Goal: Information Seeking & Learning: Learn about a topic

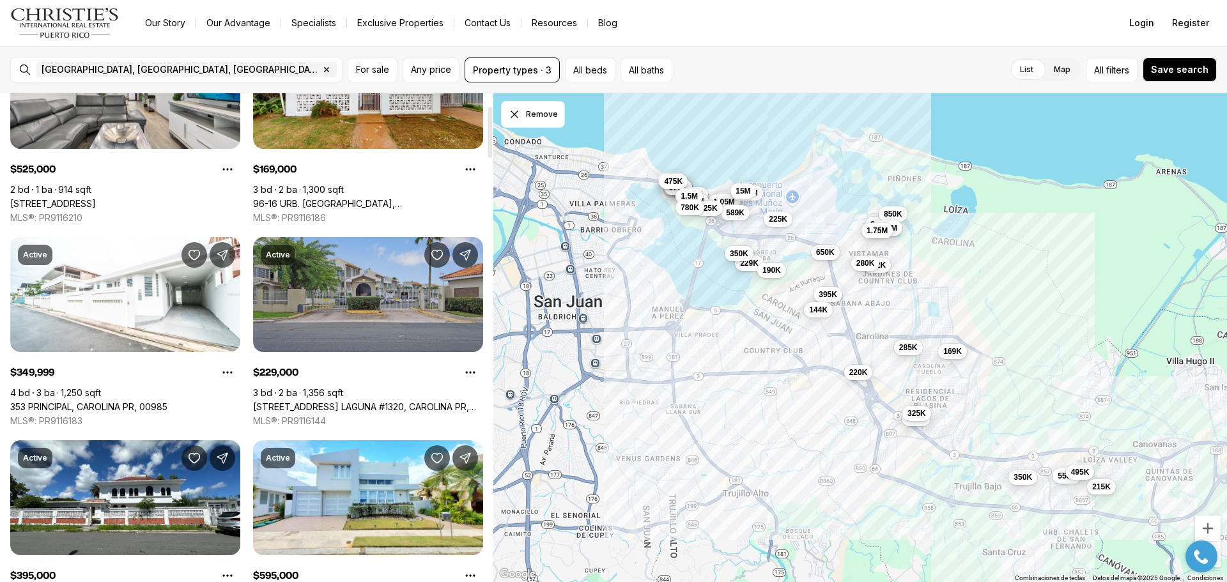
scroll to position [128, 0]
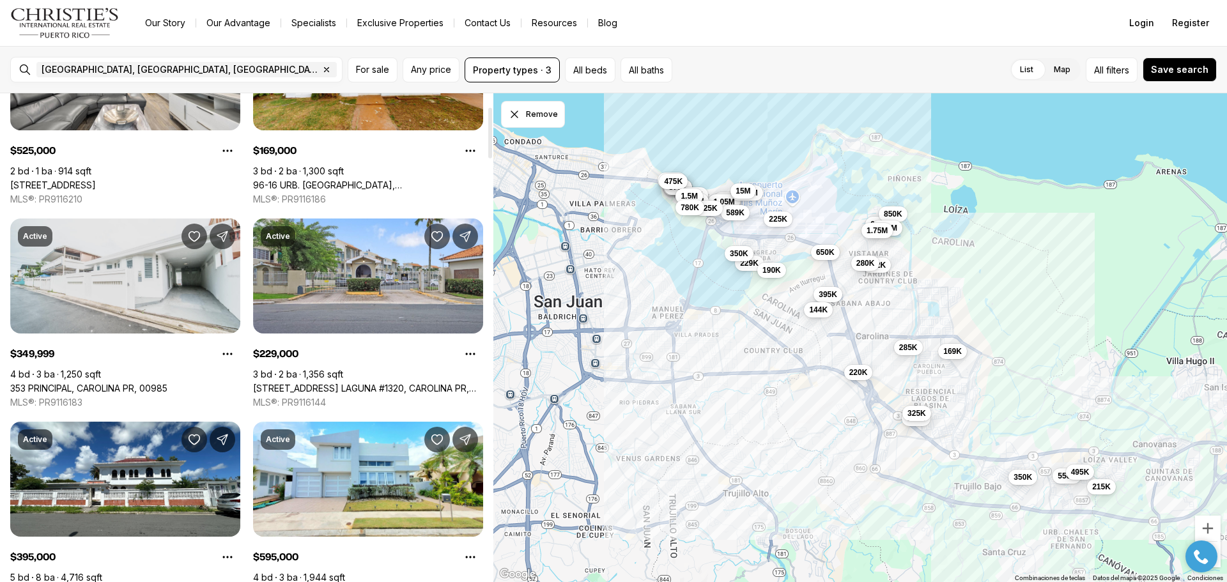
click at [148, 383] on link "353 PRINCIPAL, CAROLINA PR, 00985" at bounding box center [88, 389] width 157 height 12
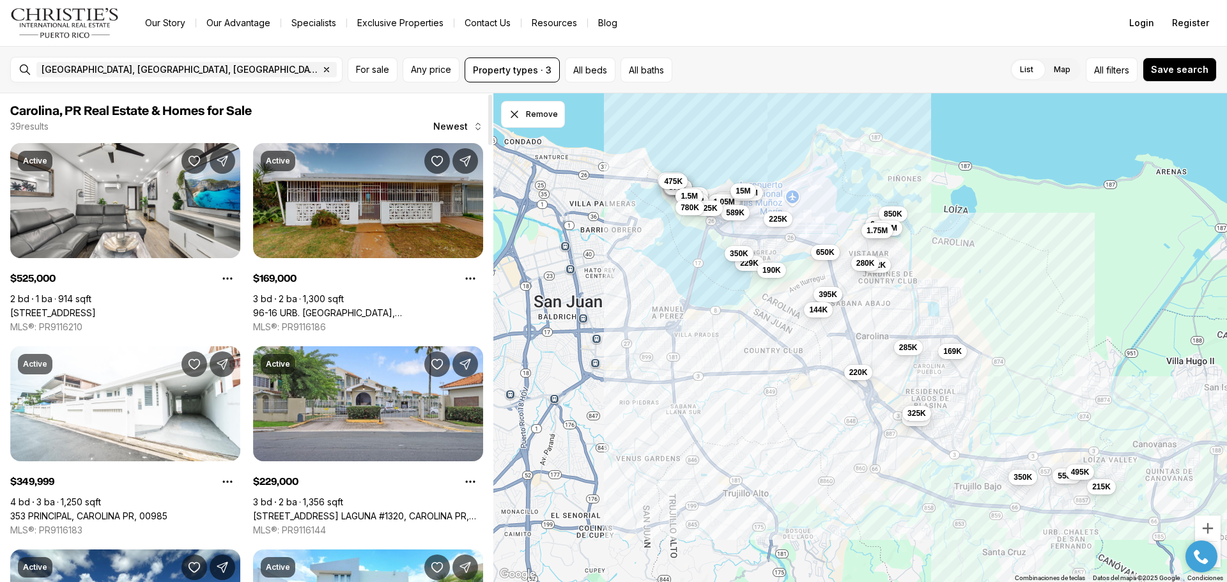
click at [381, 307] on link "96-16 URB. [GEOGRAPHIC_DATA][PERSON_NAME][GEOGRAPHIC_DATA], 00984" at bounding box center [368, 313] width 230 height 12
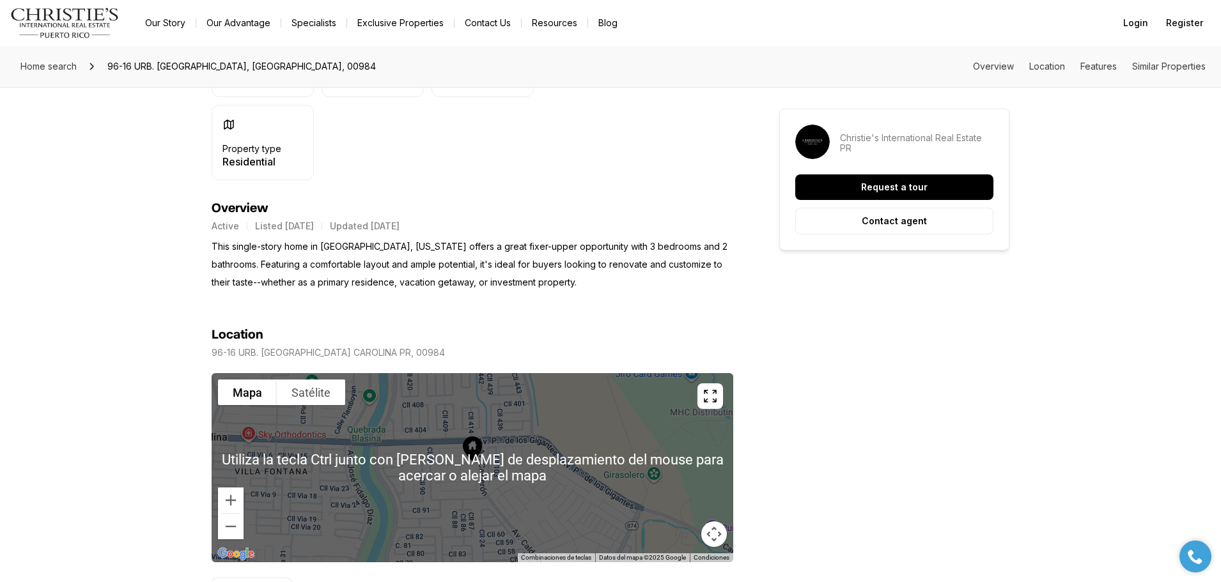
scroll to position [383, 0]
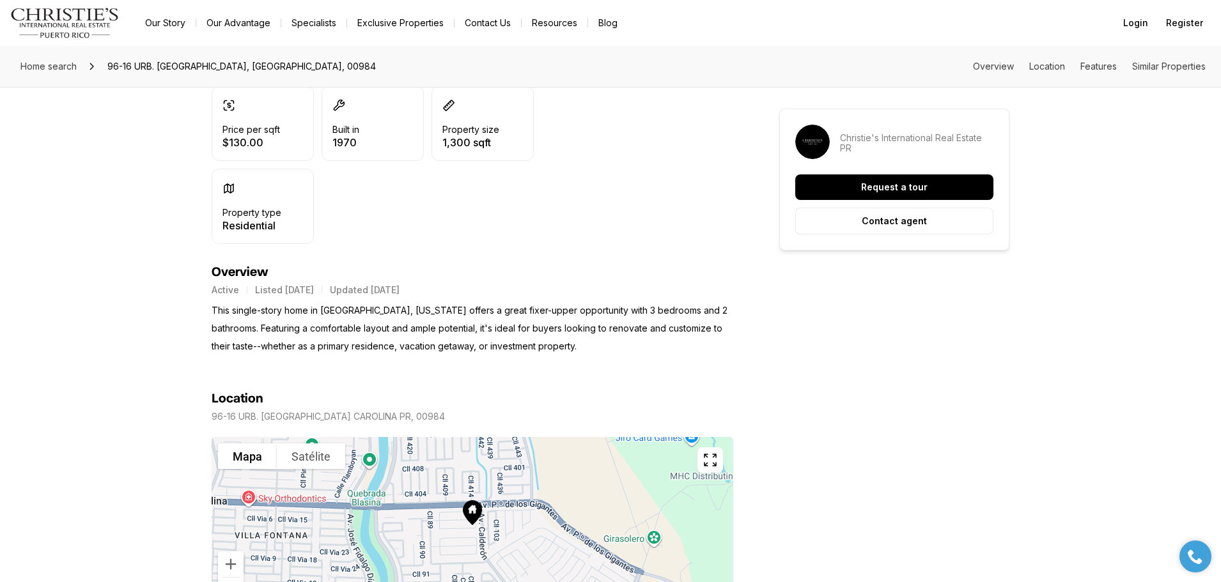
click at [491, 558] on div at bounding box center [472, 531] width 521 height 189
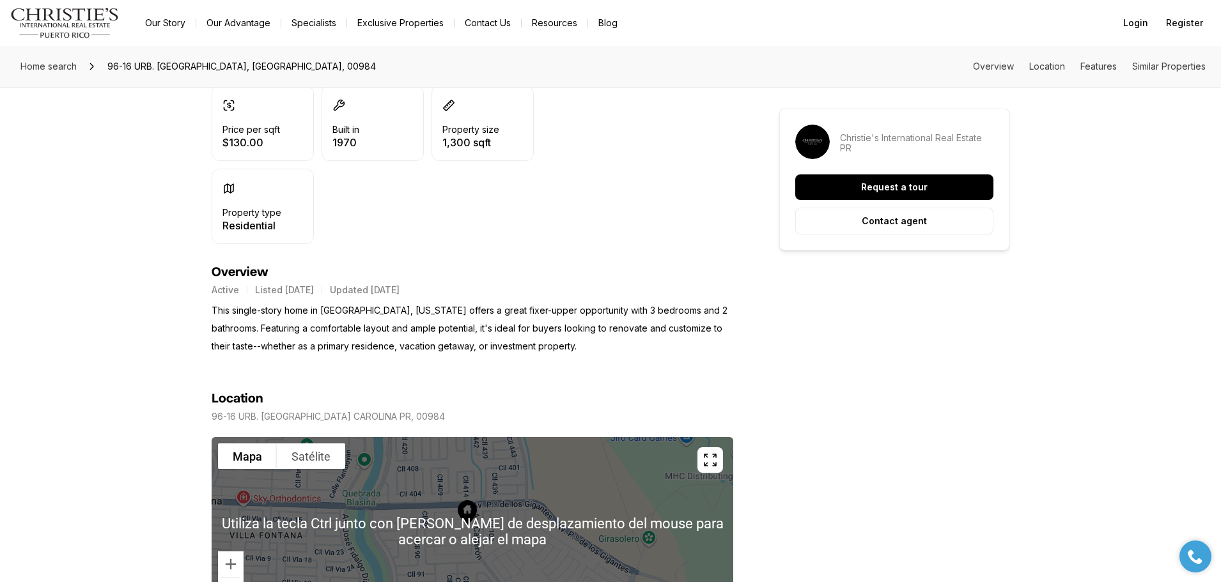
click at [484, 520] on div at bounding box center [472, 531] width 521 height 189
click at [483, 518] on div at bounding box center [472, 531] width 521 height 189
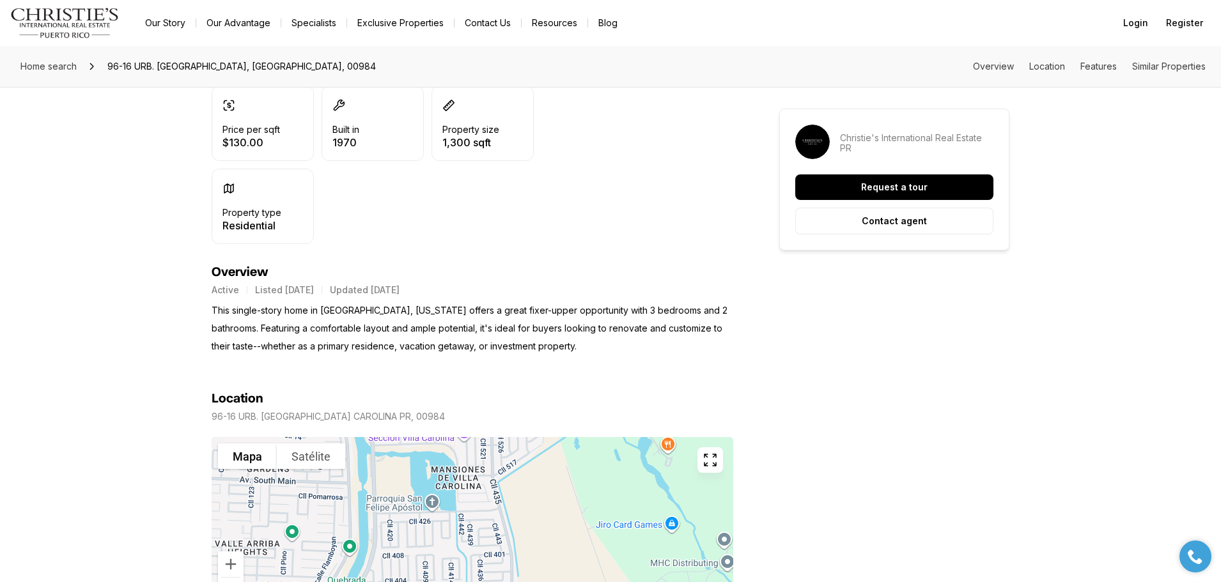
drag, startPoint x: 472, startPoint y: 473, endPoint x: 456, endPoint y: 558, distance: 86.6
click at [456, 558] on div at bounding box center [472, 531] width 521 height 189
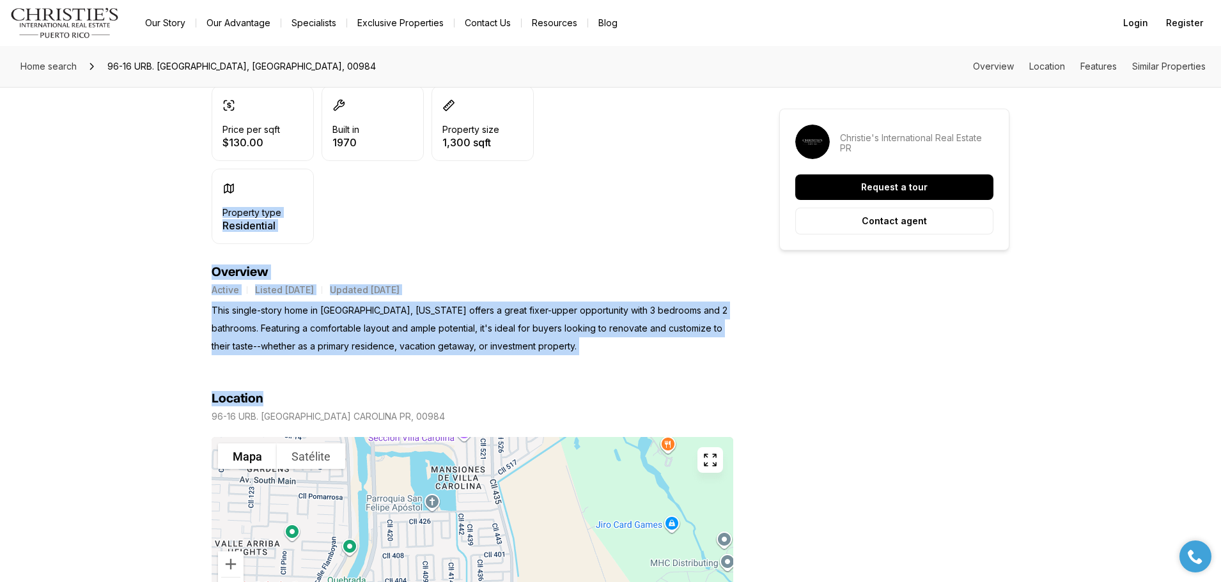
drag, startPoint x: 509, startPoint y: 398, endPoint x: 518, endPoint y: 201, distance: 197.0
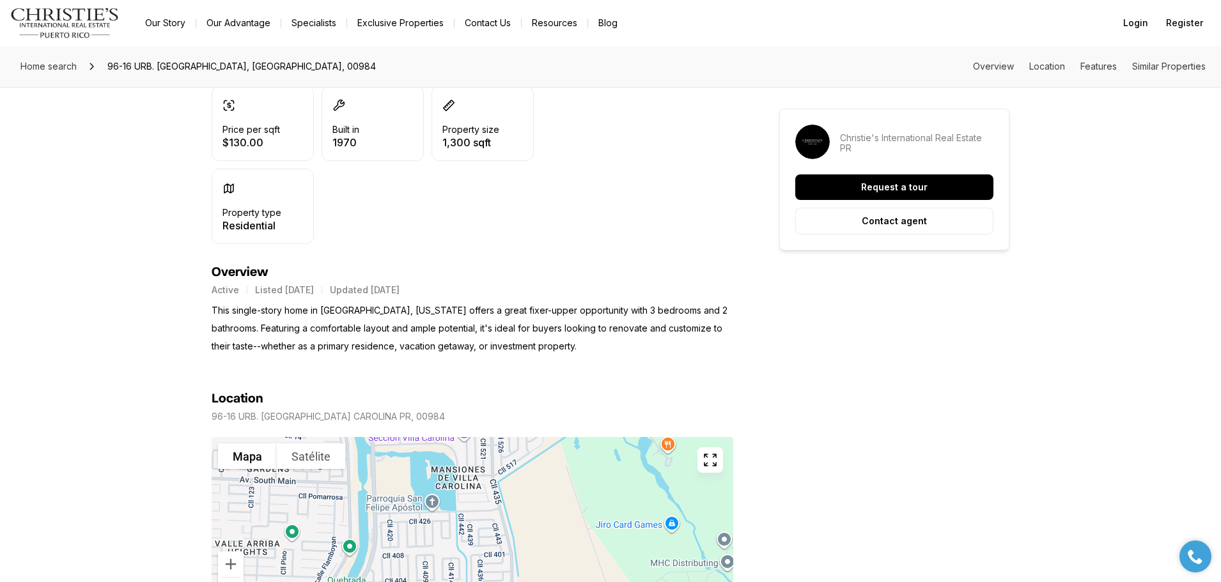
drag, startPoint x: 1065, startPoint y: 445, endPoint x: 1058, endPoint y: 263, distance: 181.6
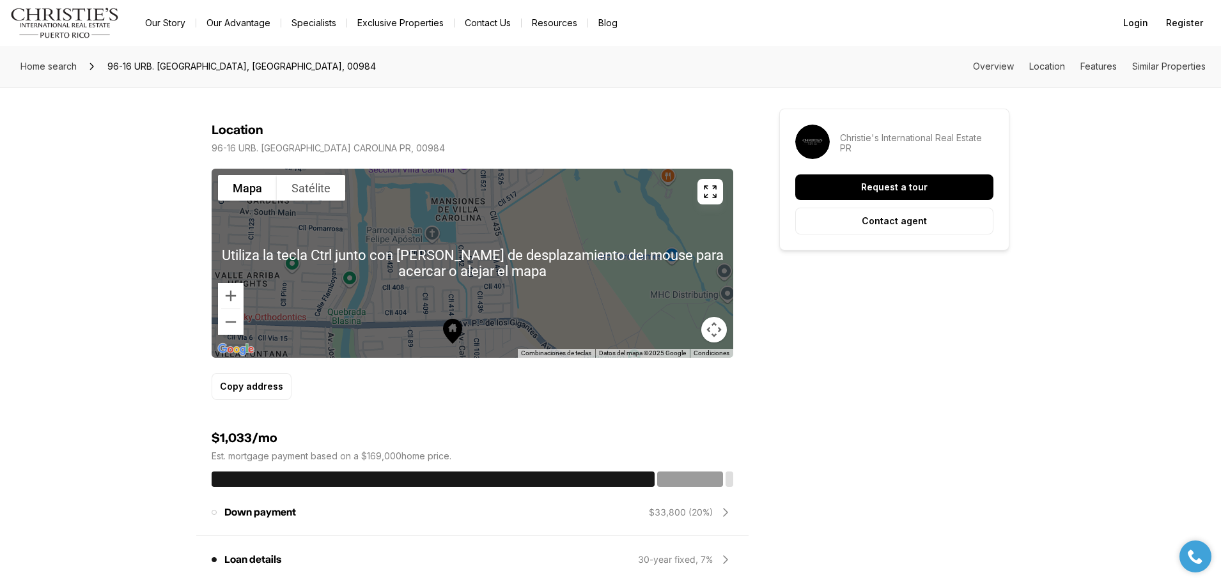
scroll to position [651, 0]
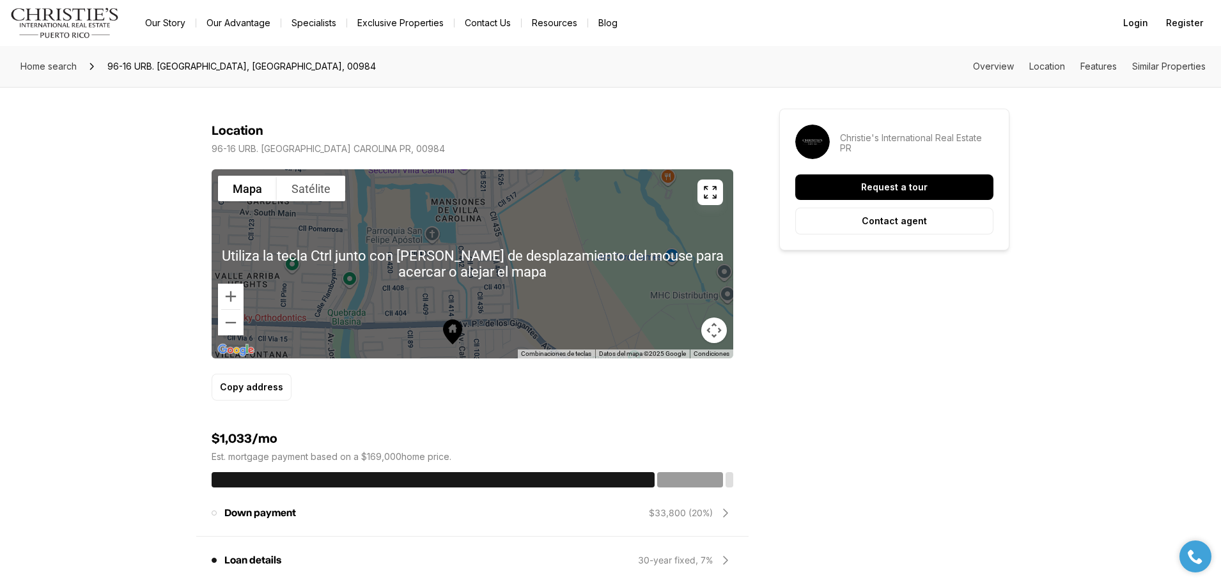
click at [524, 308] on div at bounding box center [472, 263] width 521 height 189
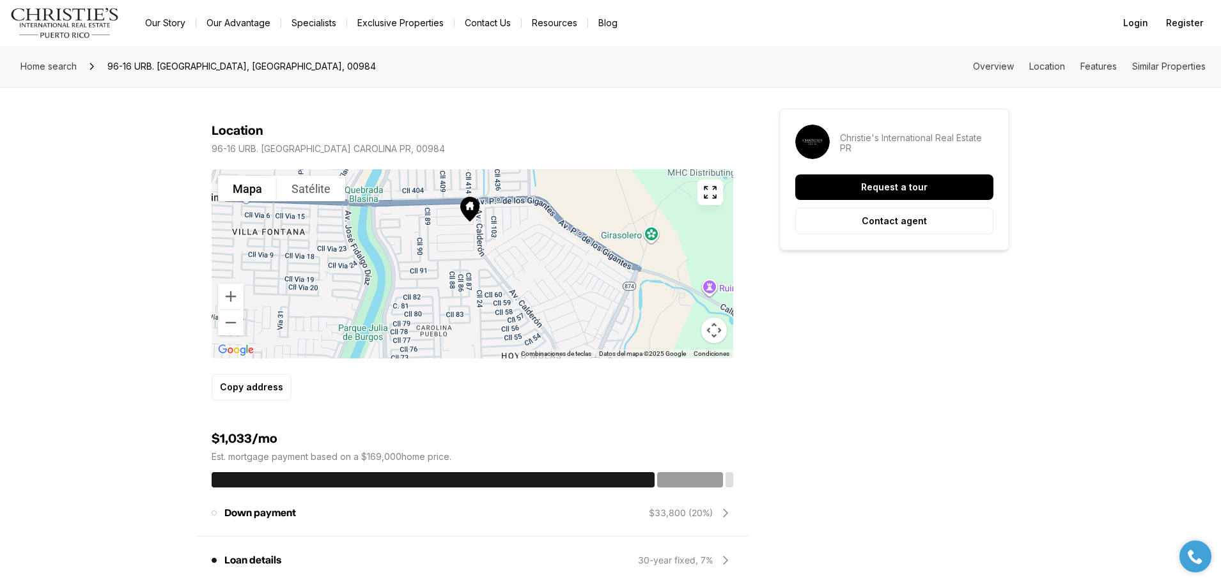
drag, startPoint x: 481, startPoint y: 231, endPoint x: 498, endPoint y: 114, distance: 118.8
click at [498, 114] on section "Location 96-16 URB. VILLA CAROLINA CAROLINA PR, 00984 Para navegar por el mapa …" at bounding box center [472, 244] width 521 height 313
click at [469, 205] on icon at bounding box center [469, 205] width 8 height 8
click at [468, 203] on icon at bounding box center [469, 209] width 19 height 25
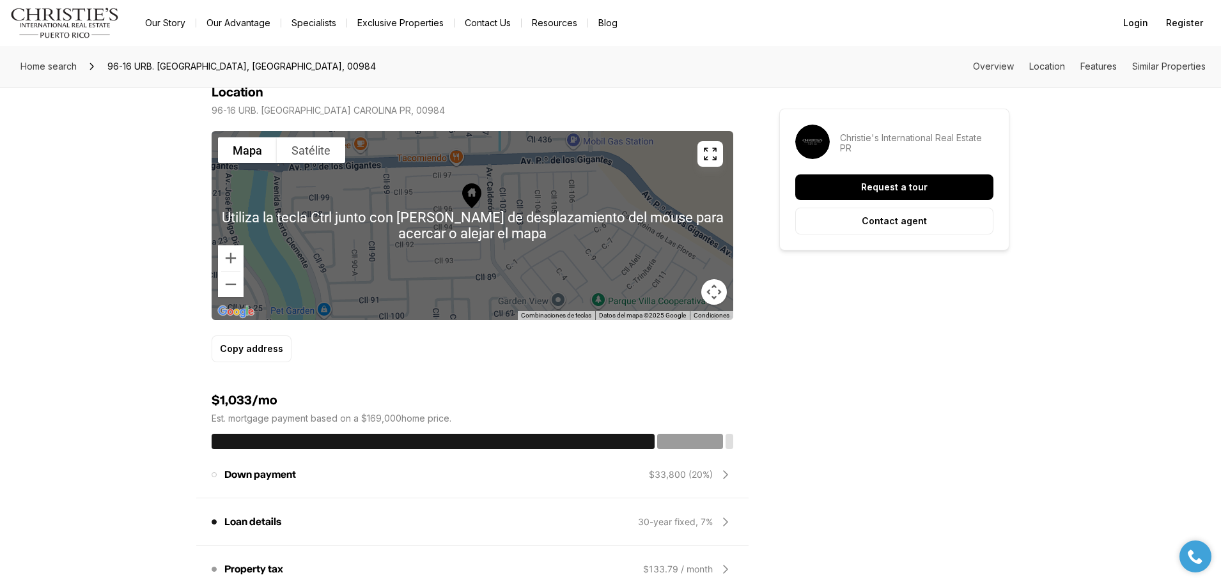
scroll to position [715, 0]
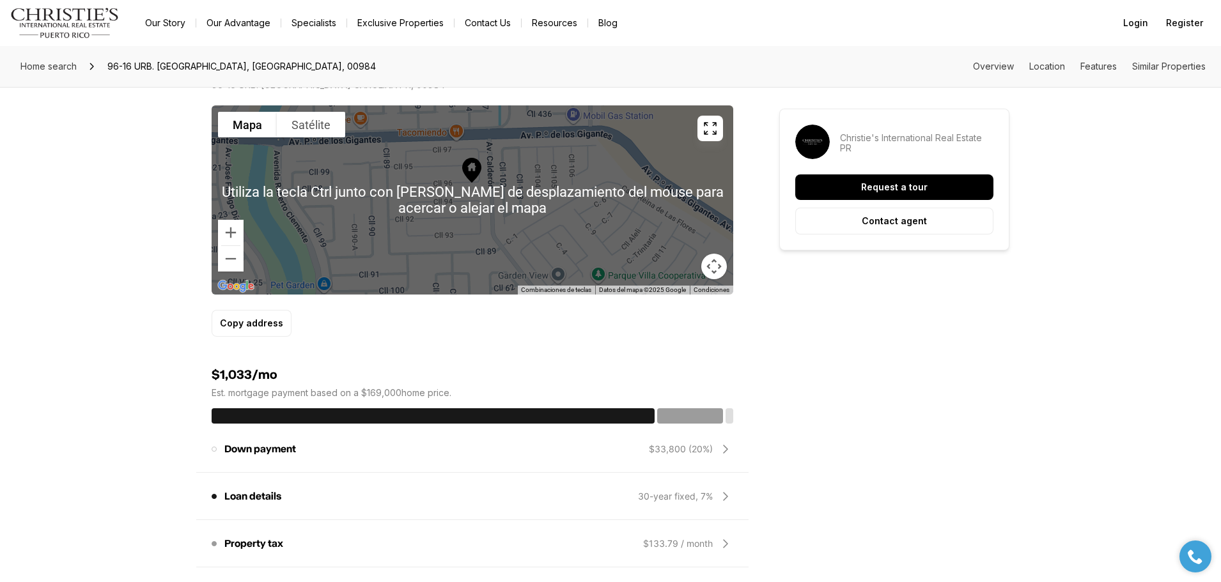
click at [470, 208] on div at bounding box center [472, 199] width 521 height 189
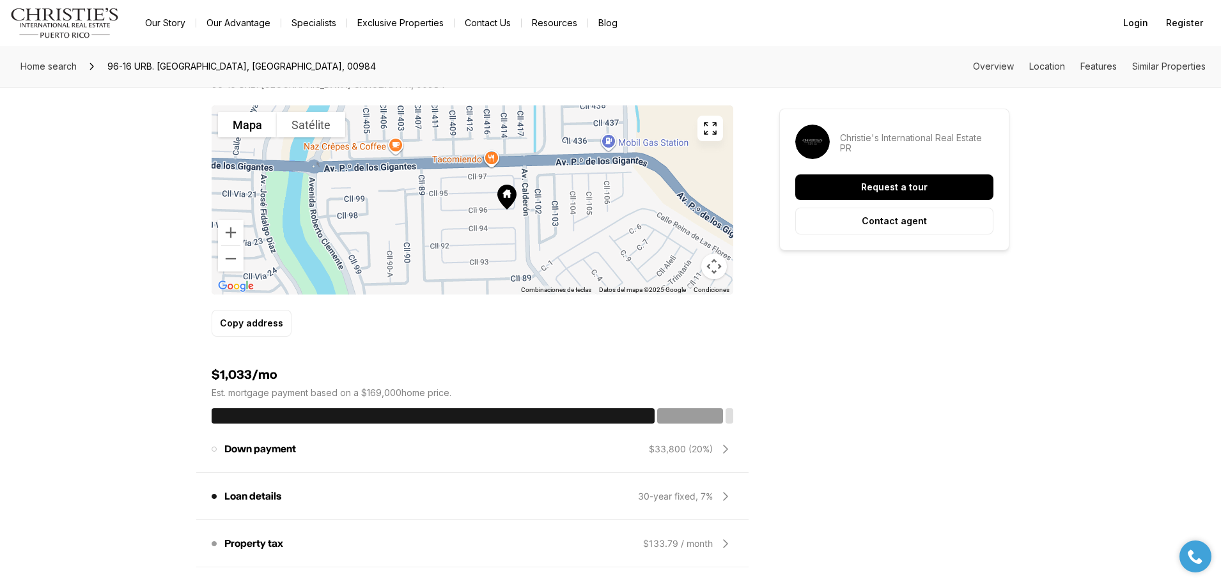
drag, startPoint x: 458, startPoint y: 257, endPoint x: 491, endPoint y: 282, distance: 42.0
click at [491, 282] on div at bounding box center [472, 199] width 521 height 189
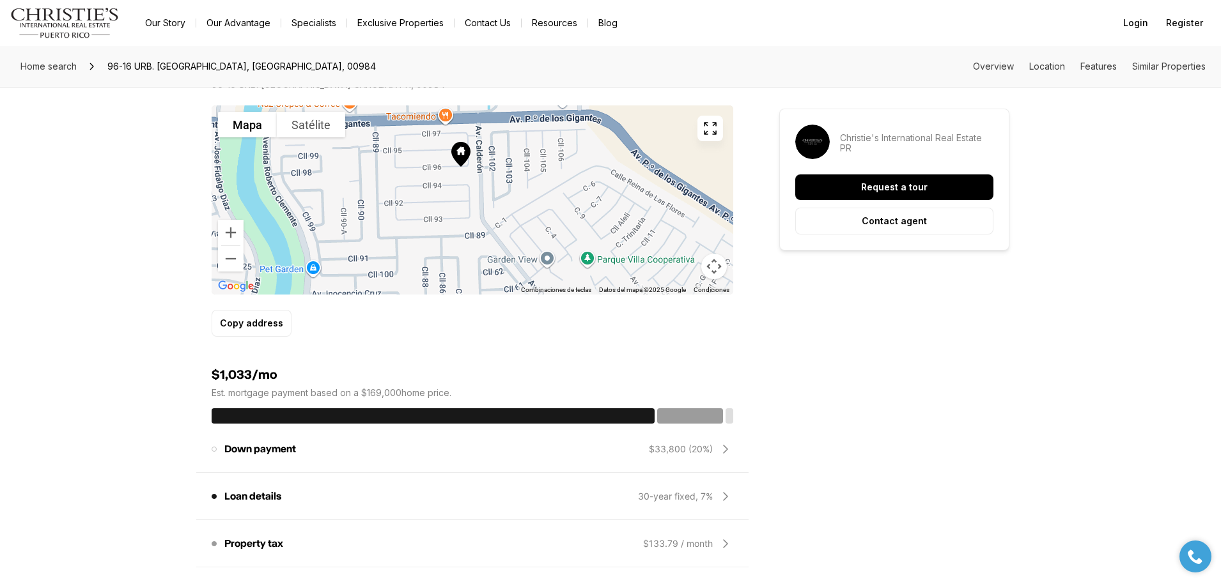
drag, startPoint x: 509, startPoint y: 199, endPoint x: 461, endPoint y: 157, distance: 63.4
click at [461, 157] on icon at bounding box center [460, 154] width 19 height 25
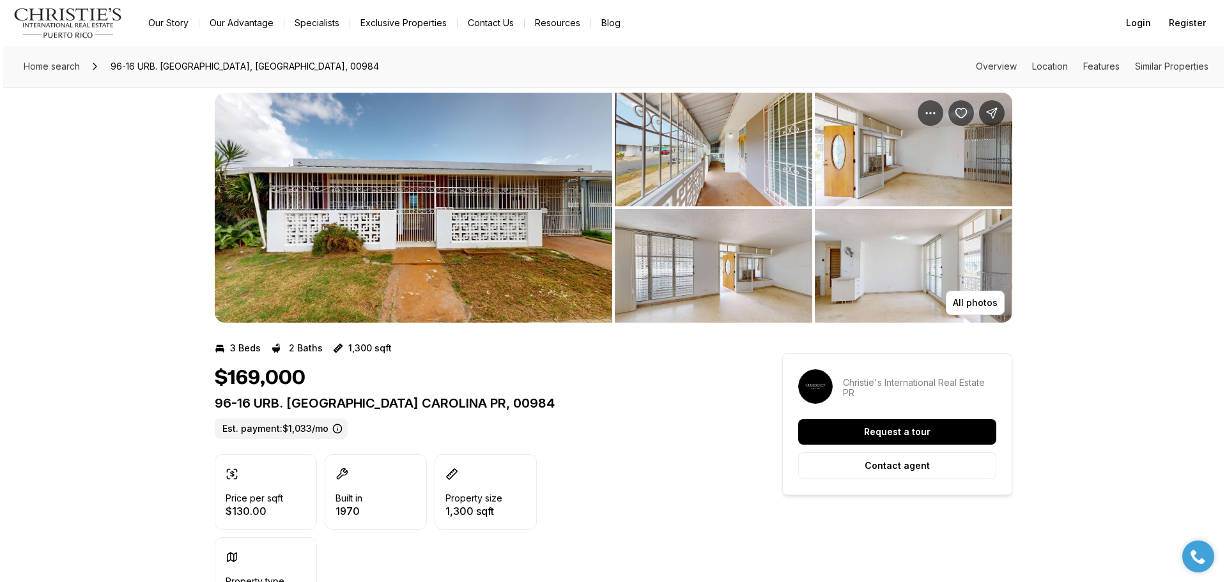
scroll to position [12, 0]
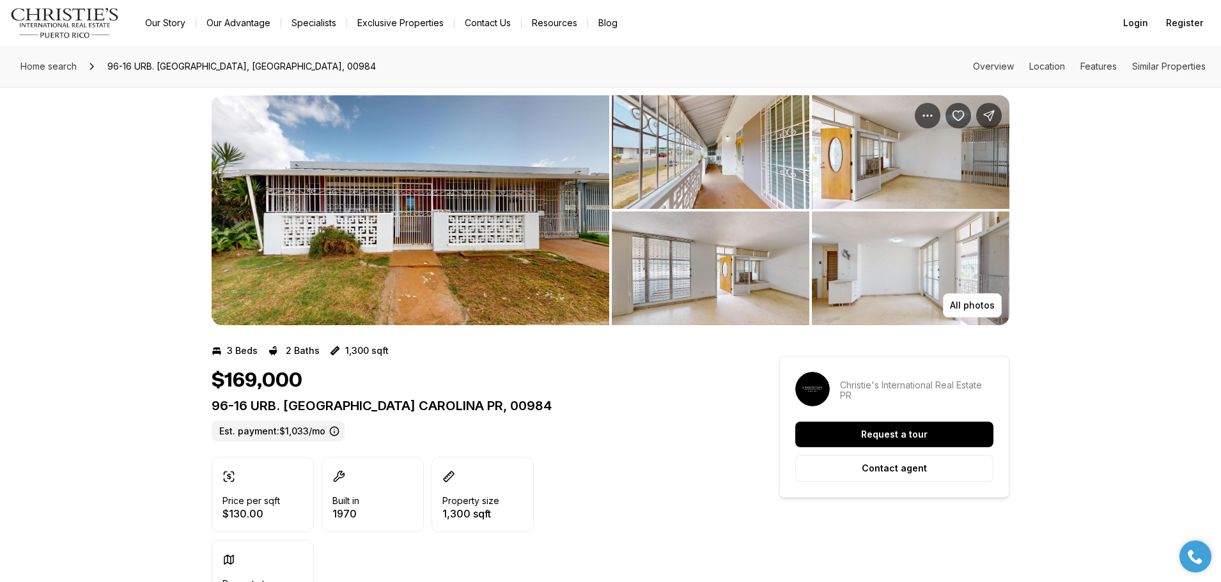
click at [505, 220] on img "View image gallery" at bounding box center [410, 210] width 397 height 230
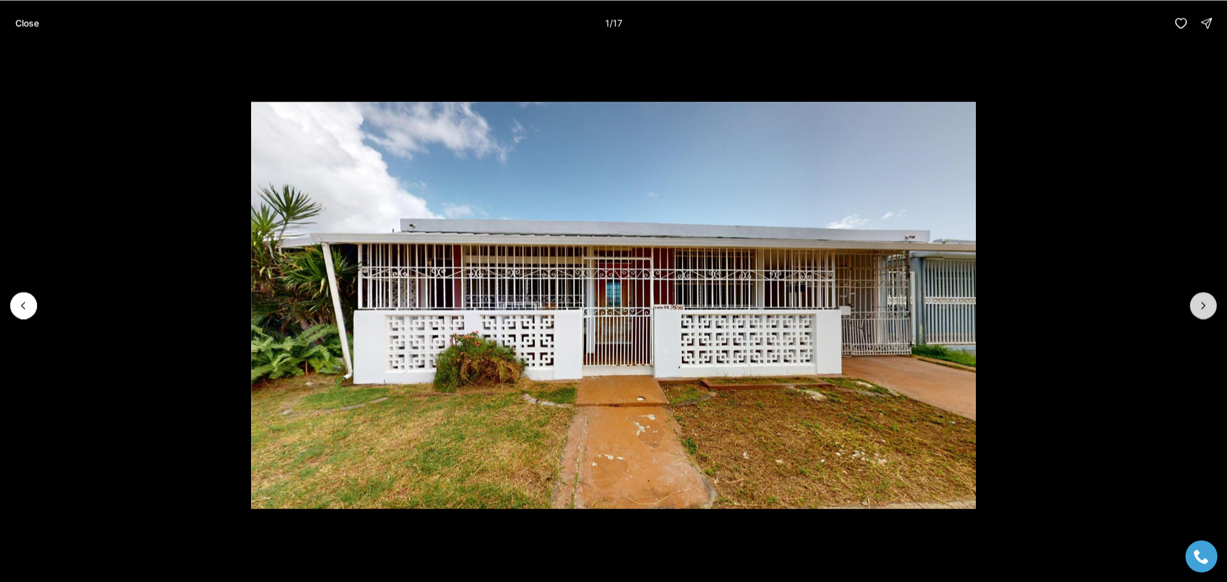
click at [1199, 301] on icon "Next slide" at bounding box center [1203, 305] width 13 height 13
